Goal: Task Accomplishment & Management: Complete application form

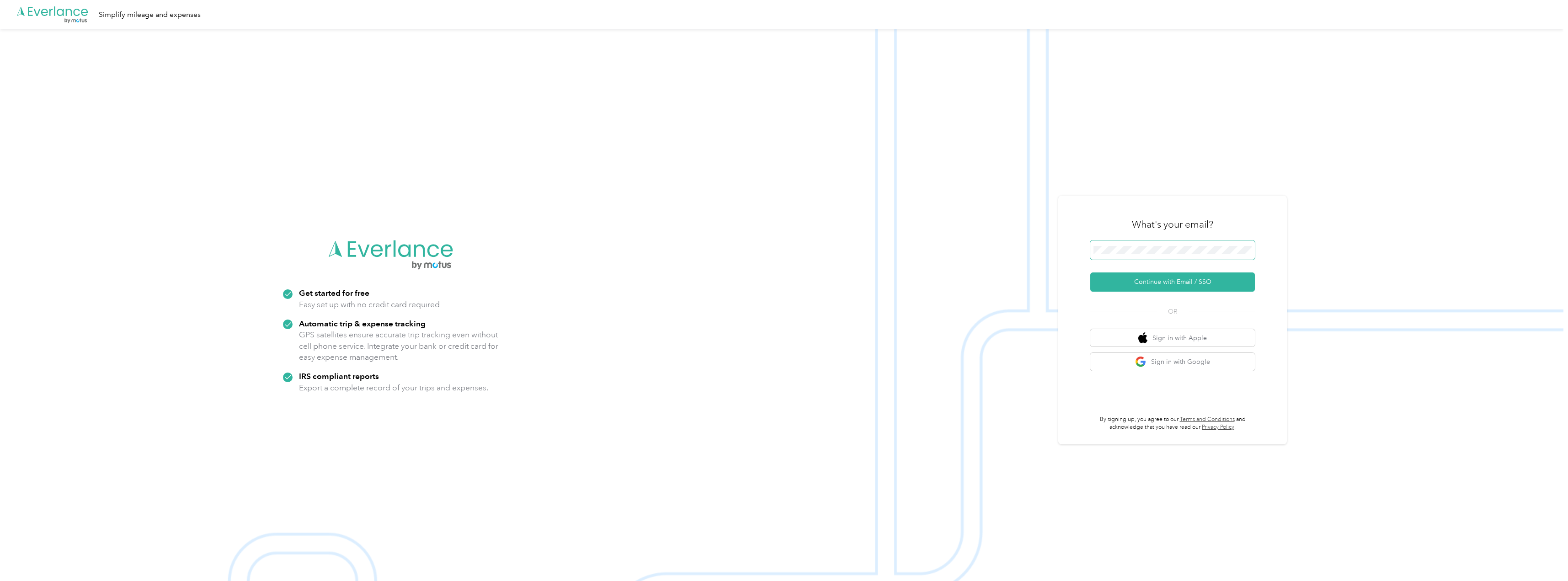
click at [1141, 244] on span at bounding box center [1172, 250] width 165 height 19
click at [1183, 285] on button "Continue with Email / SSO" at bounding box center [1172, 282] width 165 height 19
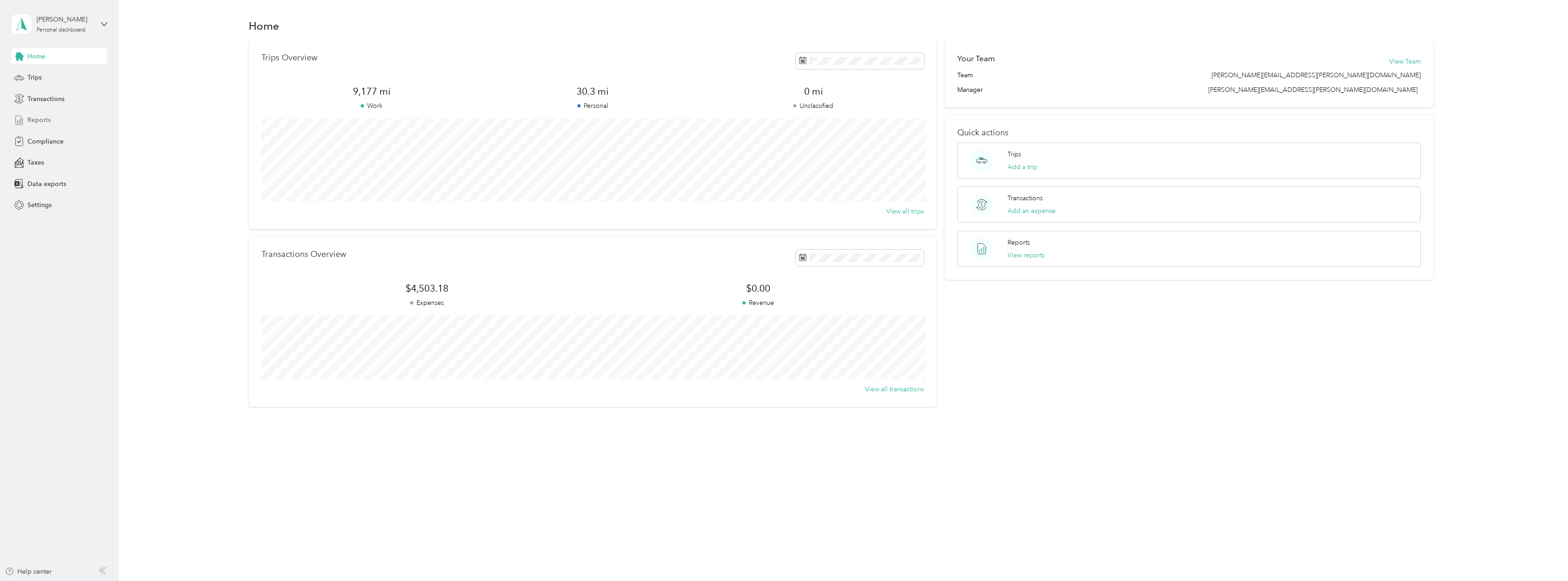
click at [48, 116] on span "Reports" at bounding box center [39, 120] width 23 height 10
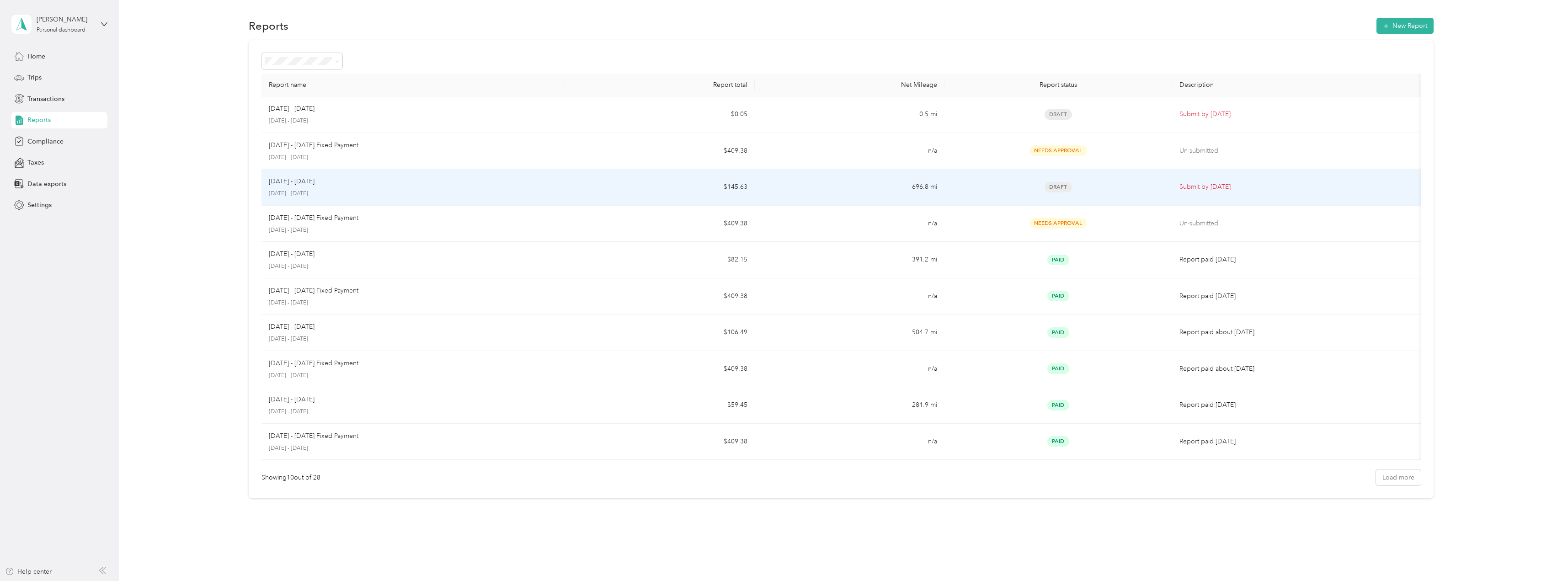
click at [677, 185] on td "$145.63" at bounding box center [660, 187] width 190 height 36
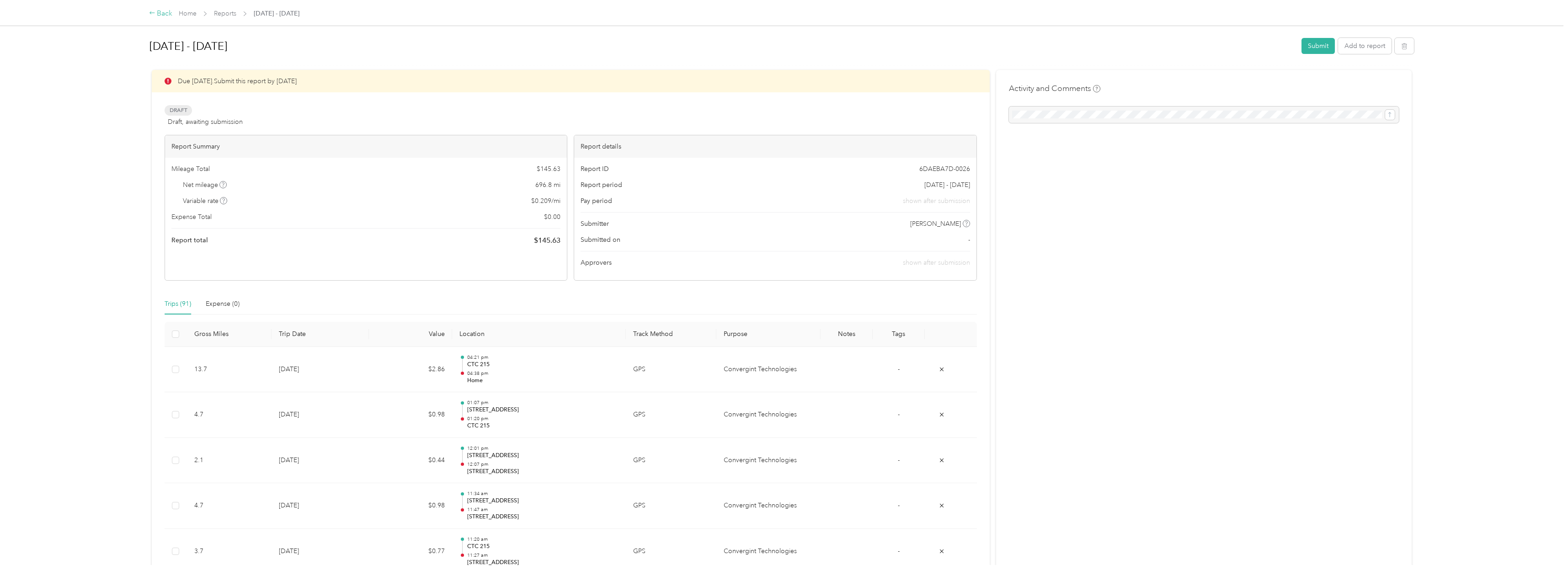
click at [158, 15] on div "Back" at bounding box center [160, 13] width 23 height 11
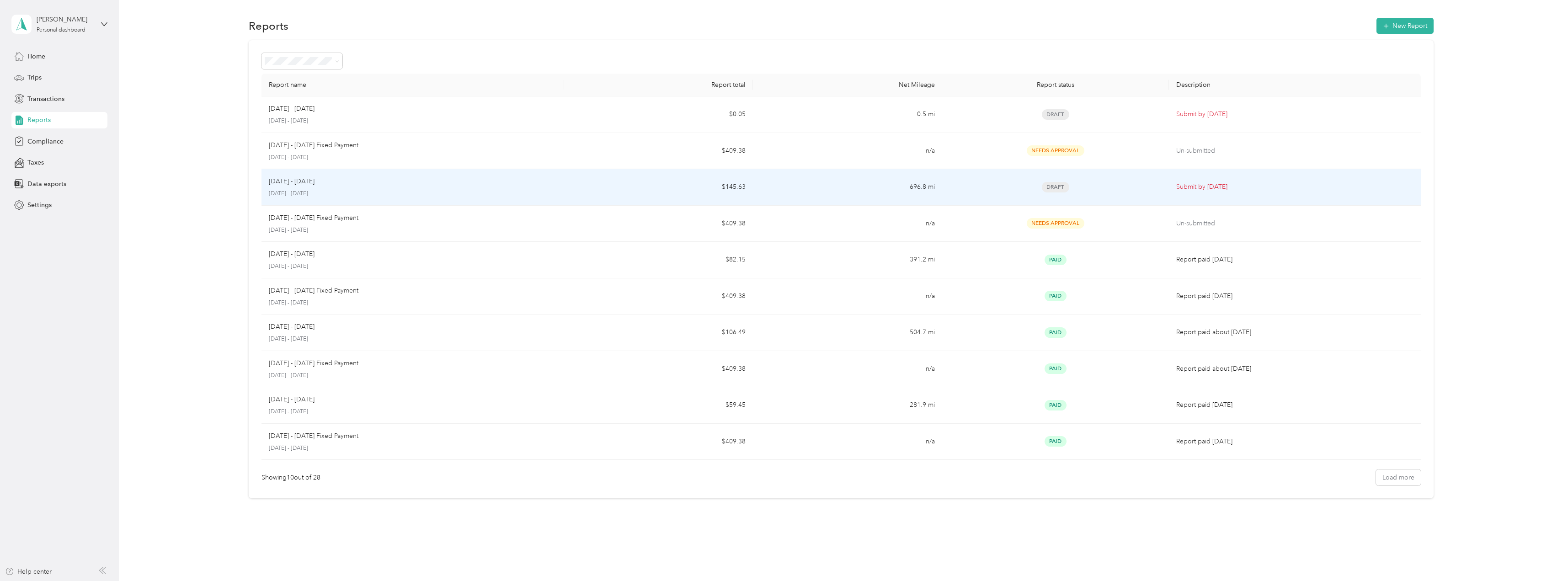
click at [364, 183] on div "[DATE] - [DATE]" at bounding box center [413, 181] width 288 height 10
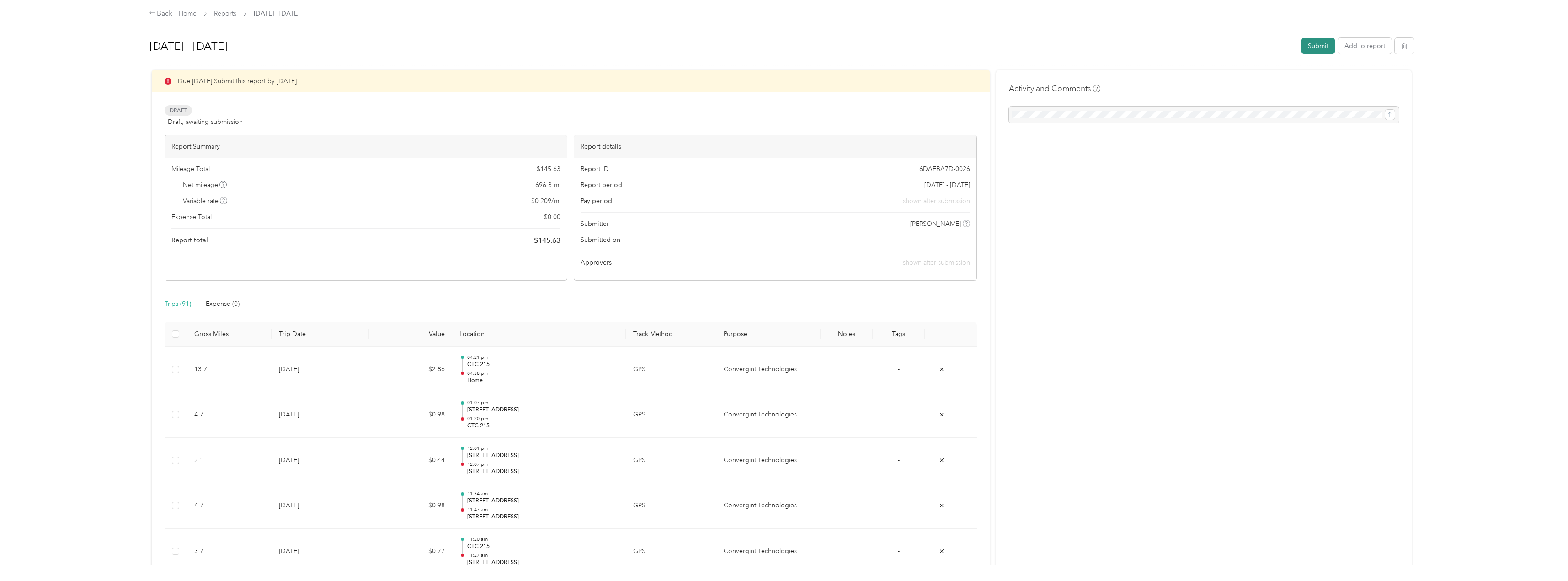
click at [1318, 44] on button "Submit" at bounding box center [1318, 45] width 33 height 16
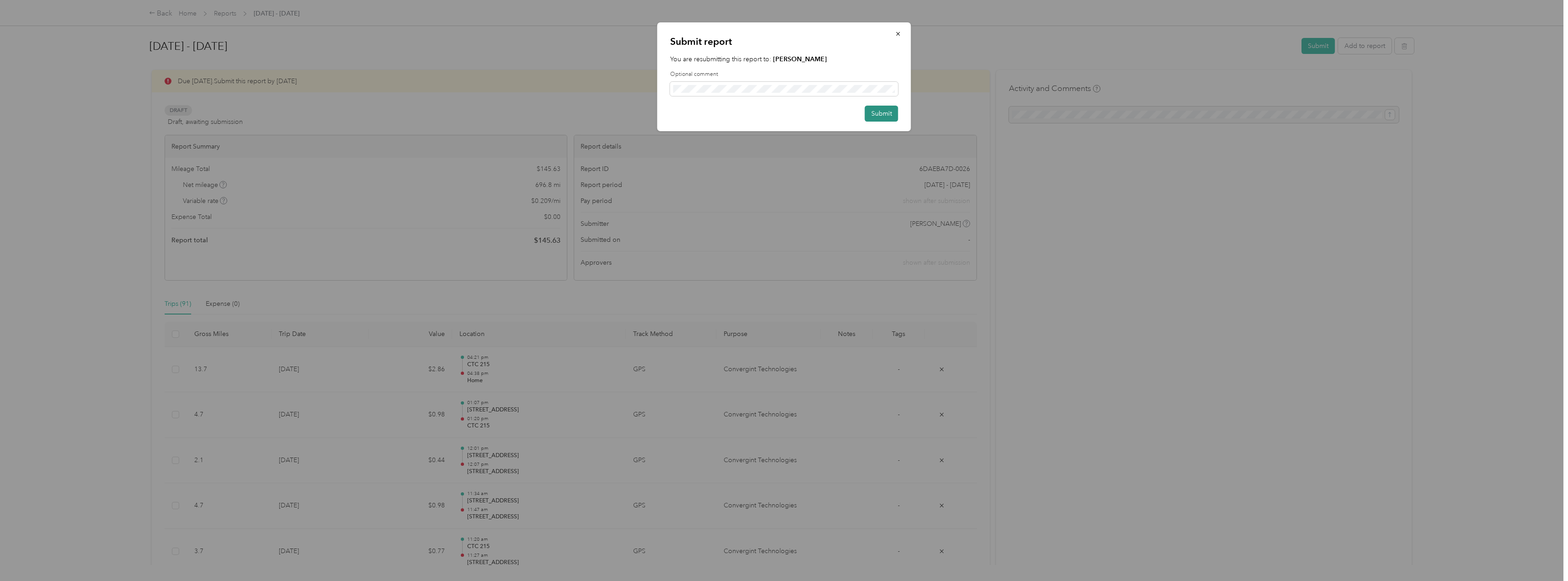
click at [890, 114] on button "Submit" at bounding box center [881, 114] width 33 height 16
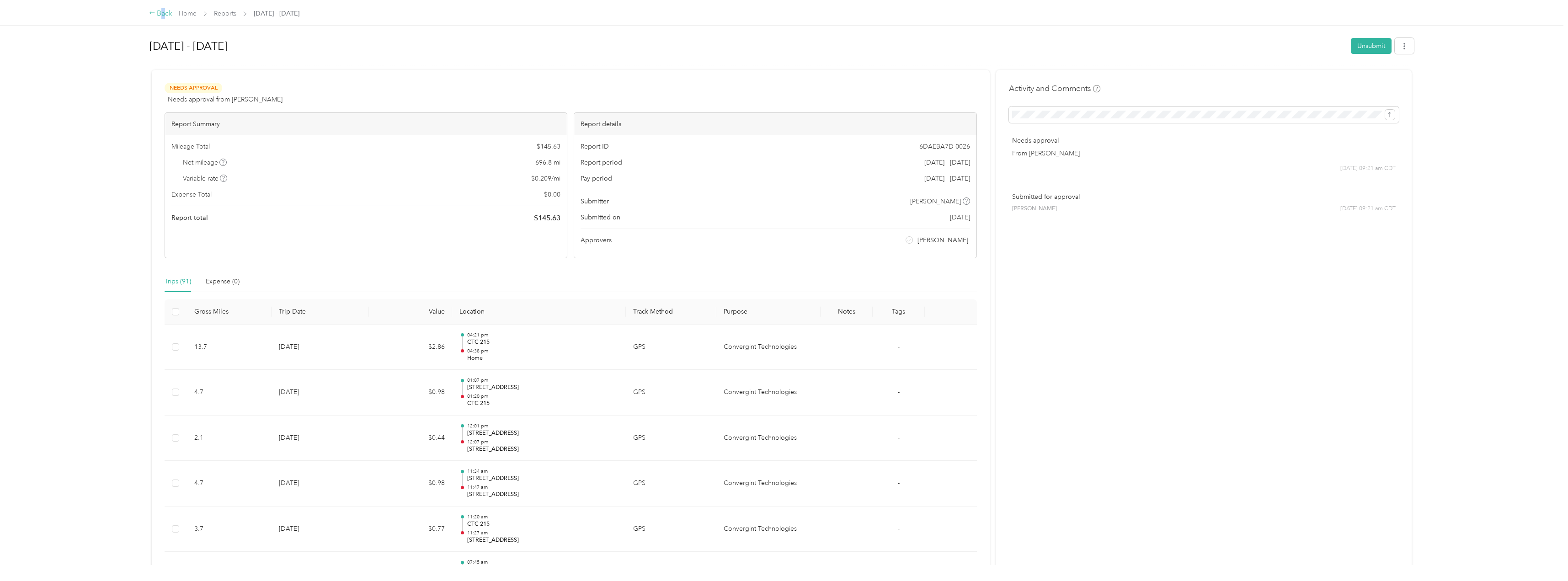
click at [163, 13] on div "Back" at bounding box center [160, 13] width 23 height 11
